Goal: Information Seeking & Learning: Learn about a topic

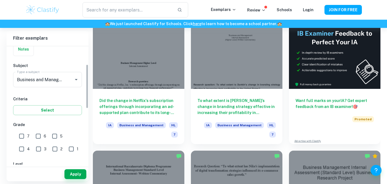
scroll to position [49, 0]
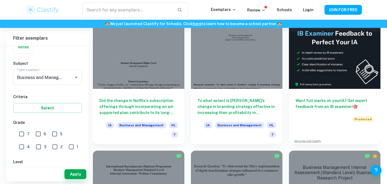
click at [24, 134] on input "7" at bounding box center [21, 133] width 11 height 11
checkbox input "true"
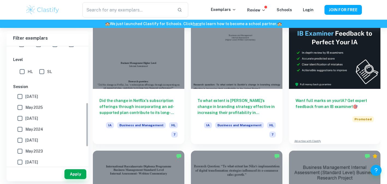
scroll to position [154, 0]
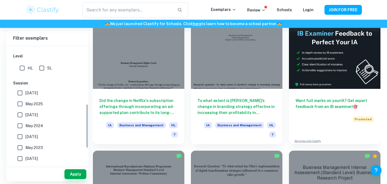
click at [35, 101] on span "May 2025" at bounding box center [33, 104] width 17 height 6
click at [25, 100] on input "May 2025" at bounding box center [19, 103] width 11 height 11
checkbox input "true"
click at [80, 172] on button "Apply" at bounding box center [75, 174] width 22 height 10
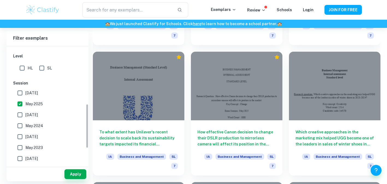
scroll to position [667, 0]
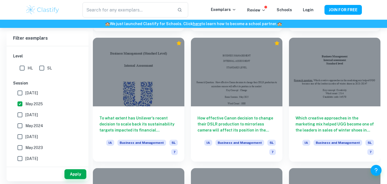
click at [23, 70] on input "HL" at bounding box center [22, 67] width 11 height 11
checkbox input "true"
click at [75, 174] on button "Apply" at bounding box center [75, 174] width 22 height 10
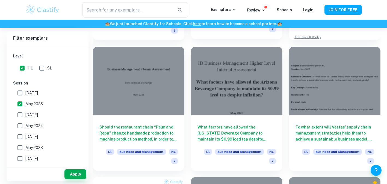
scroll to position [268, 0]
